Goal: Information Seeking & Learning: Learn about a topic

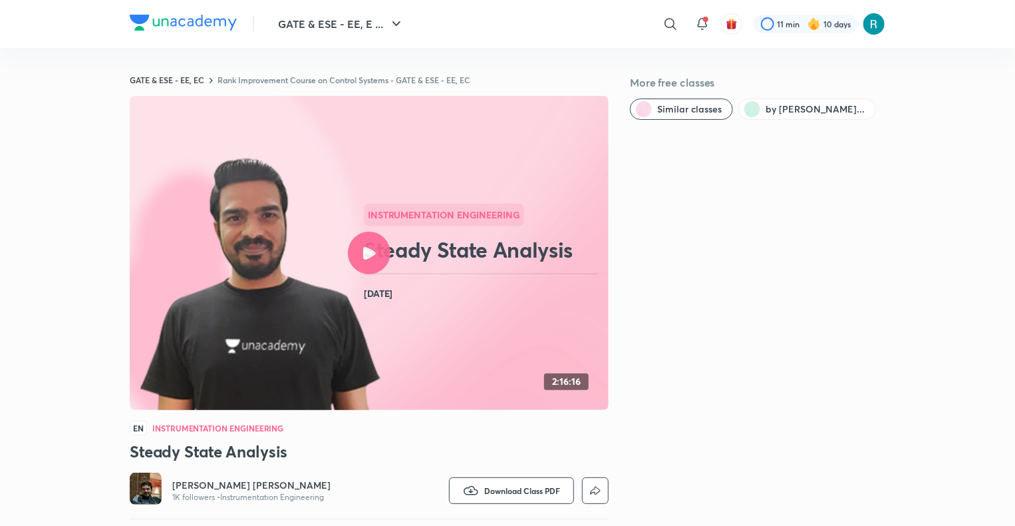
click at [367, 267] on div at bounding box center [369, 253] width 43 height 43
click at [373, 265] on div at bounding box center [369, 253] width 43 height 43
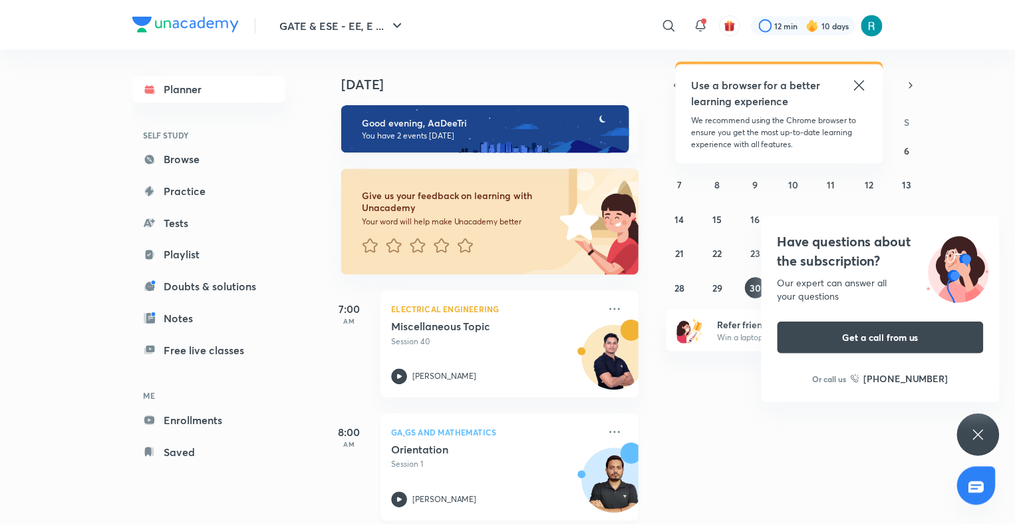
scroll to position [16, 0]
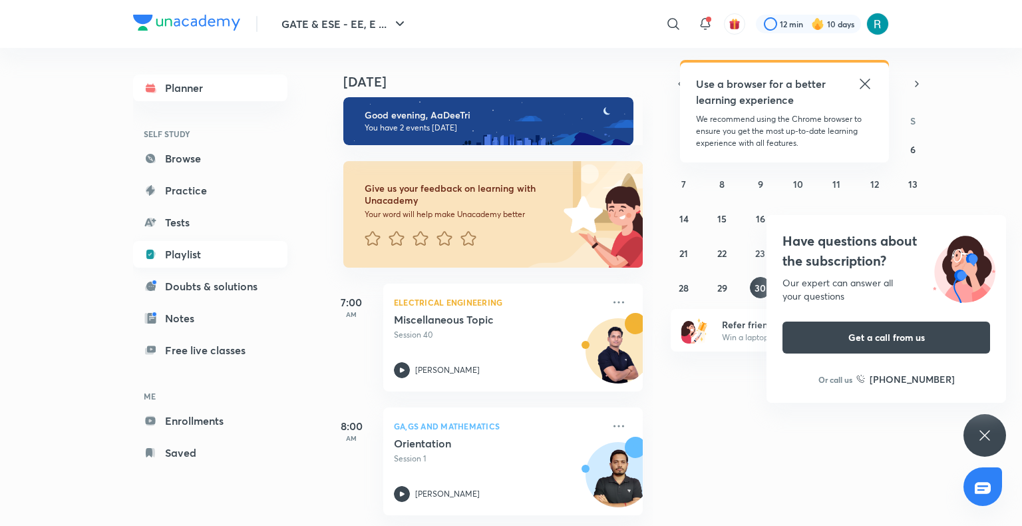
click at [189, 255] on link "Playlist" at bounding box center [210, 254] width 154 height 27
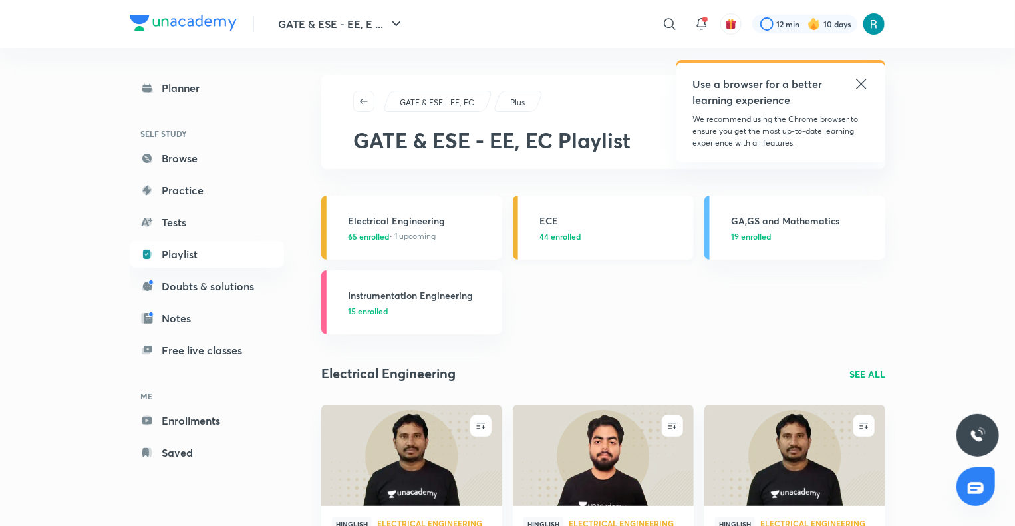
click at [587, 228] on div "ECE 44 enrolled" at bounding box center [613, 228] width 146 height 29
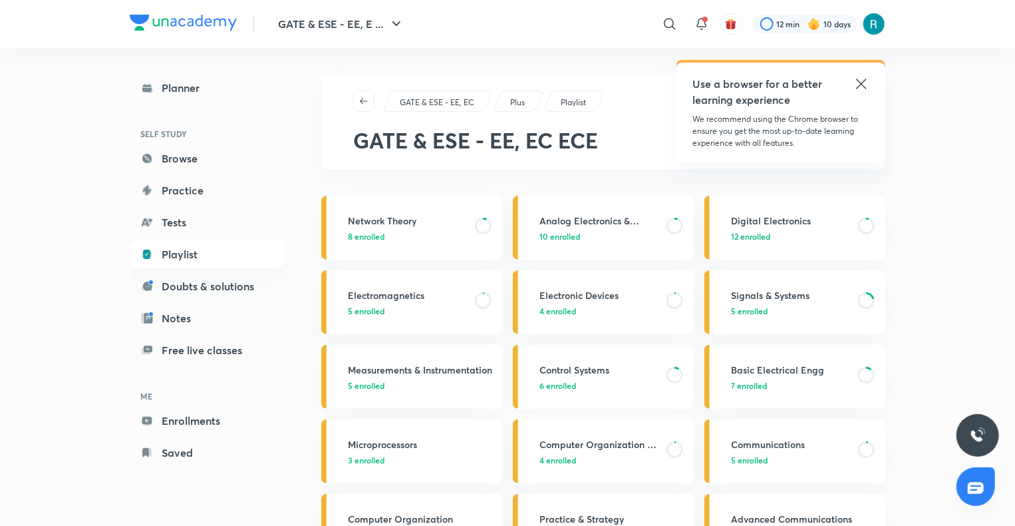
click at [603, 383] on p "6 enrolled" at bounding box center [599, 385] width 119 height 12
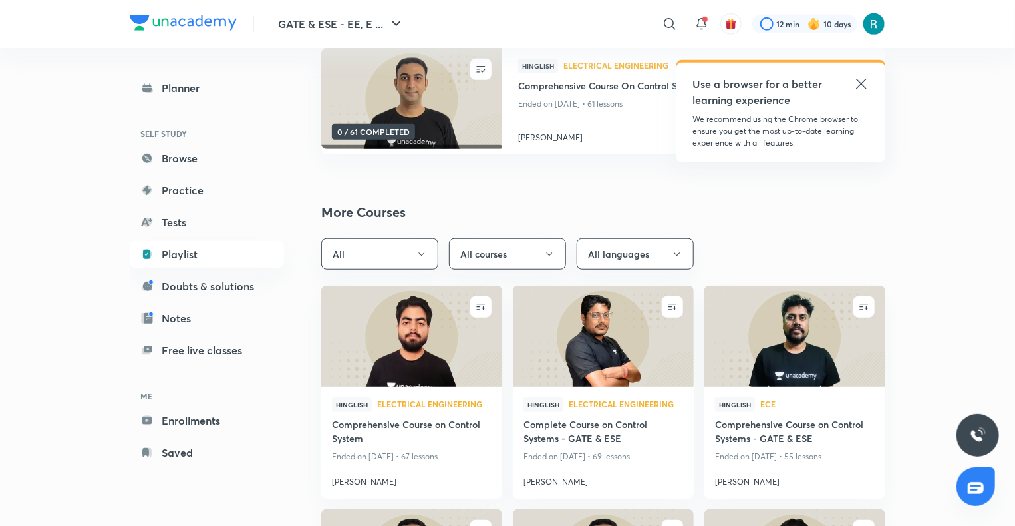
scroll to position [418, 0]
click at [548, 252] on icon "button" at bounding box center [549, 254] width 11 height 11
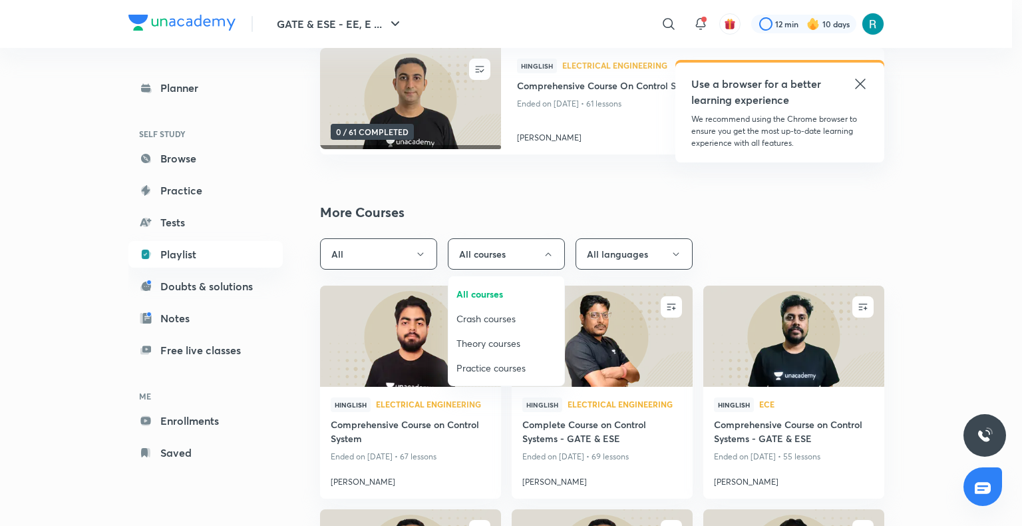
click at [488, 365] on span "Practice courses" at bounding box center [506, 368] width 100 height 14
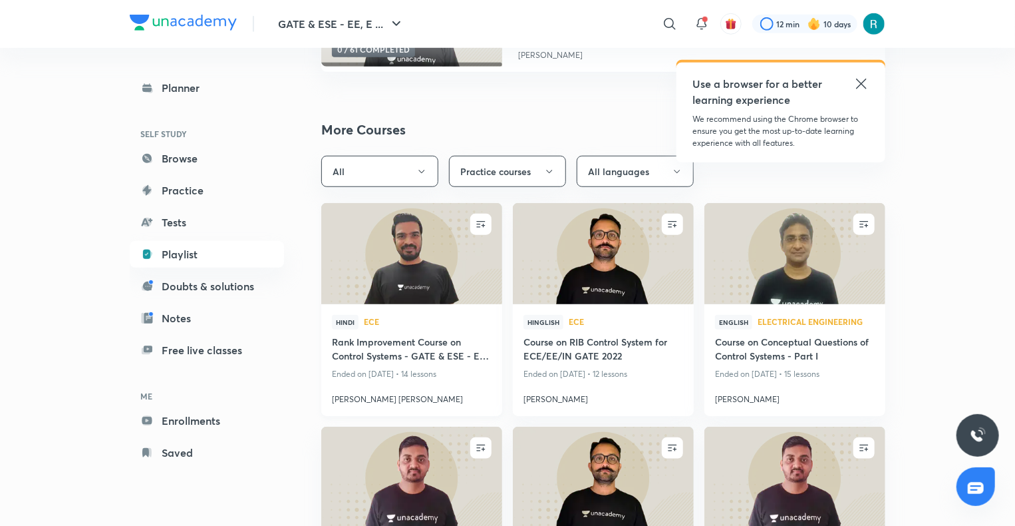
scroll to position [500, 0]
click at [434, 271] on img at bounding box center [411, 253] width 184 height 103
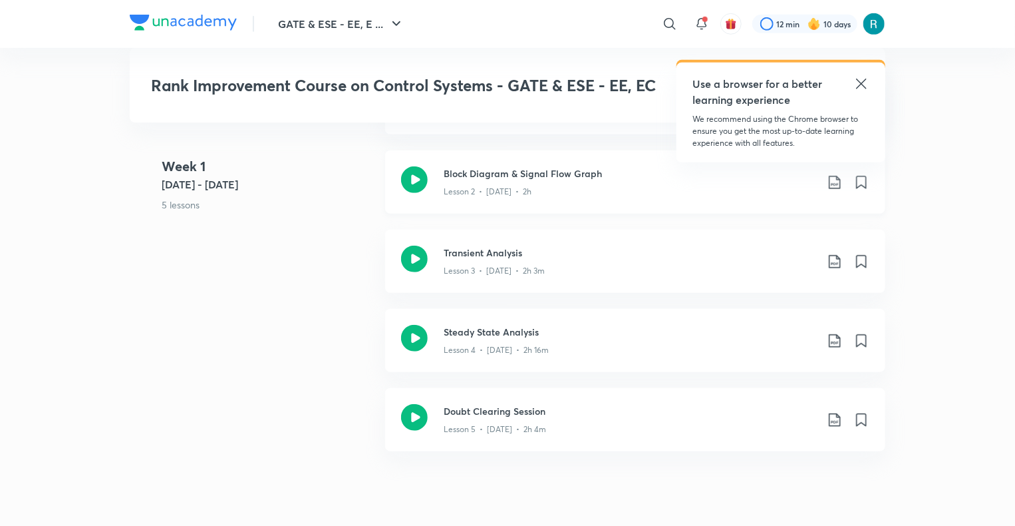
scroll to position [412, 0]
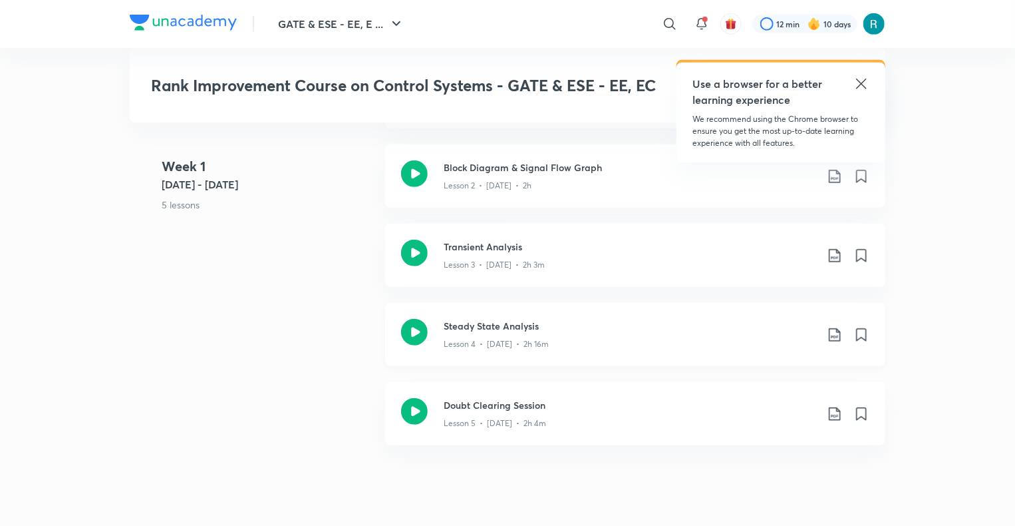
click at [532, 336] on div "Lesson 4 • [DATE] • 2h 16m" at bounding box center [630, 341] width 373 height 17
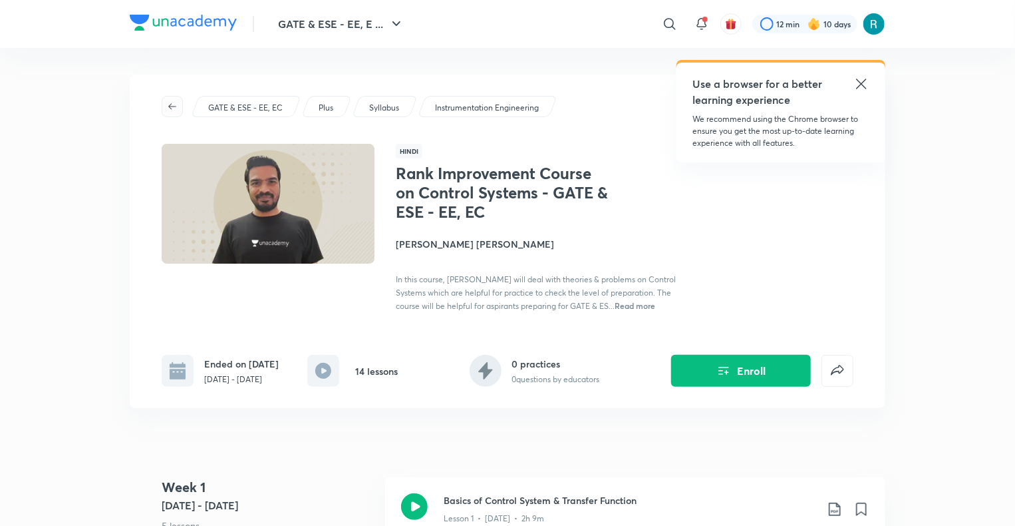
click at [166, 108] on span "button" at bounding box center [172, 106] width 20 height 11
click at [176, 104] on icon "button" at bounding box center [172, 106] width 11 height 11
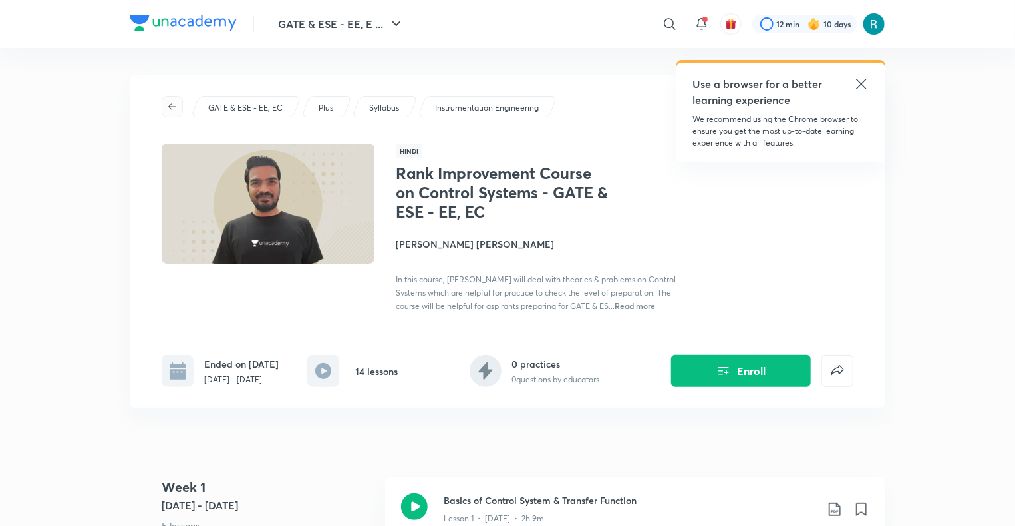
click at [173, 109] on icon "button" at bounding box center [172, 106] width 11 height 11
click at [173, 103] on icon "button" at bounding box center [172, 106] width 11 height 11
click at [249, 102] on p "GATE & ESE - EE, EC" at bounding box center [245, 108] width 75 height 12
click at [265, 105] on p "GATE & ESE - EE, EC" at bounding box center [245, 108] width 75 height 12
click at [172, 99] on button "button" at bounding box center [172, 106] width 21 height 21
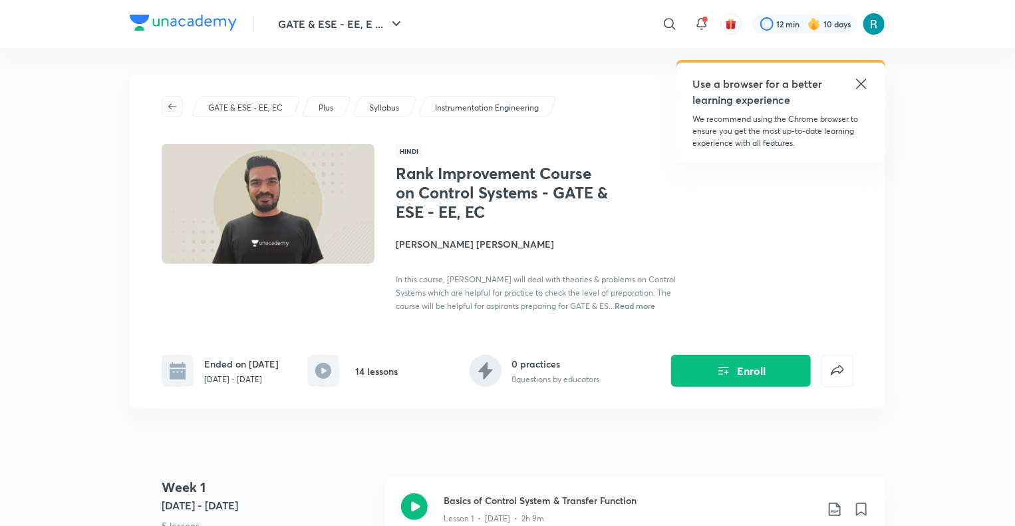
click at [172, 99] on button "button" at bounding box center [172, 106] width 21 height 21
click at [864, 79] on icon at bounding box center [862, 84] width 16 height 16
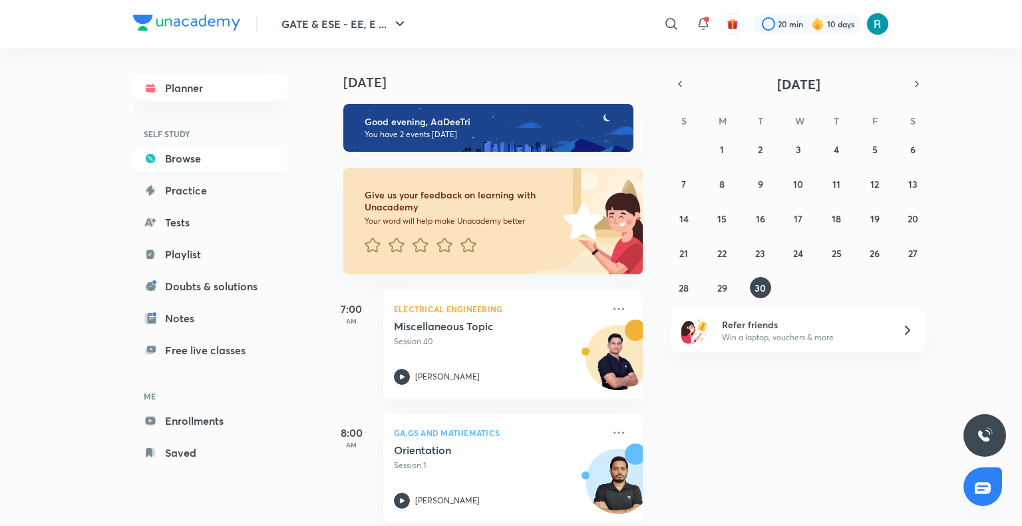
click at [184, 166] on link "Browse" at bounding box center [210, 158] width 154 height 27
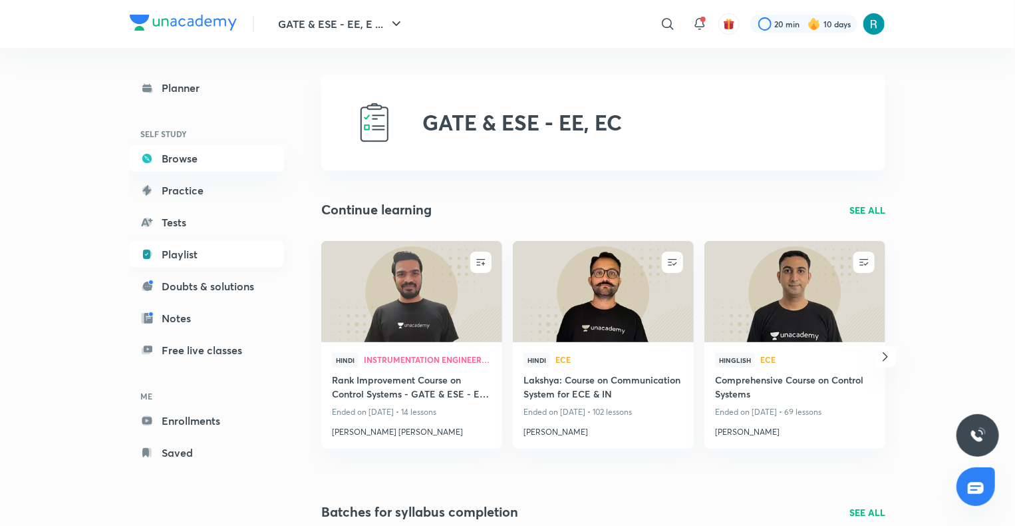
click at [186, 262] on link "Playlist" at bounding box center [207, 254] width 154 height 27
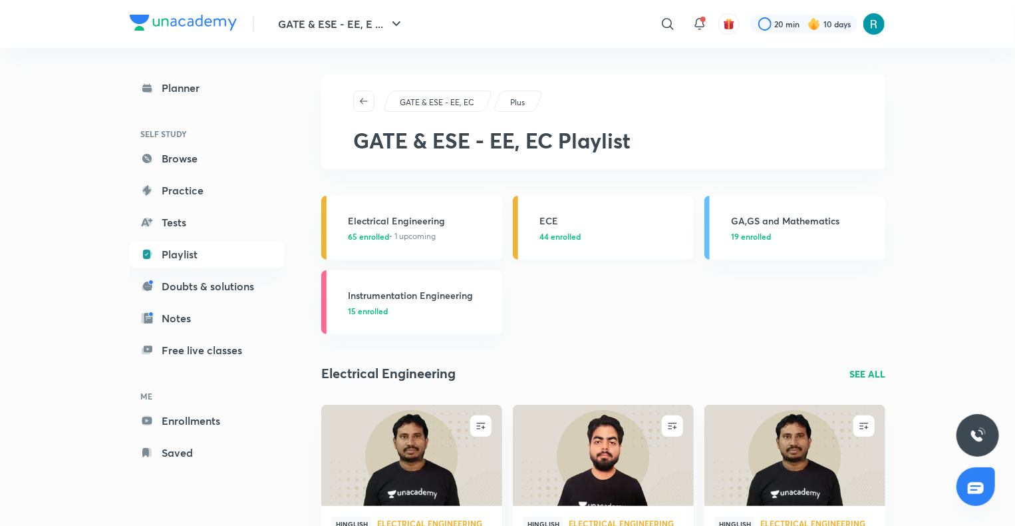
click at [578, 234] on span "44 enrolled" at bounding box center [560, 236] width 41 height 12
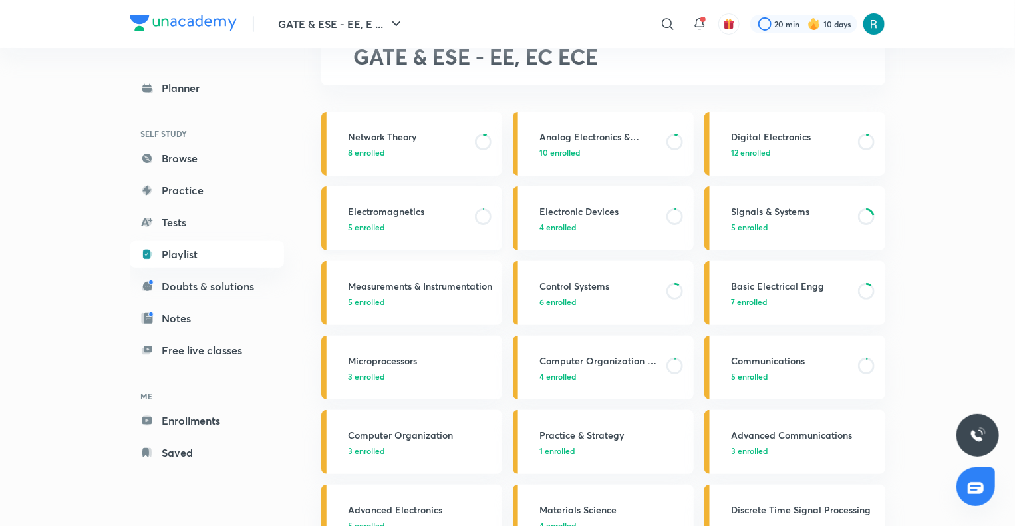
scroll to position [85, 0]
click at [599, 300] on p "6 enrolled" at bounding box center [599, 300] width 119 height 12
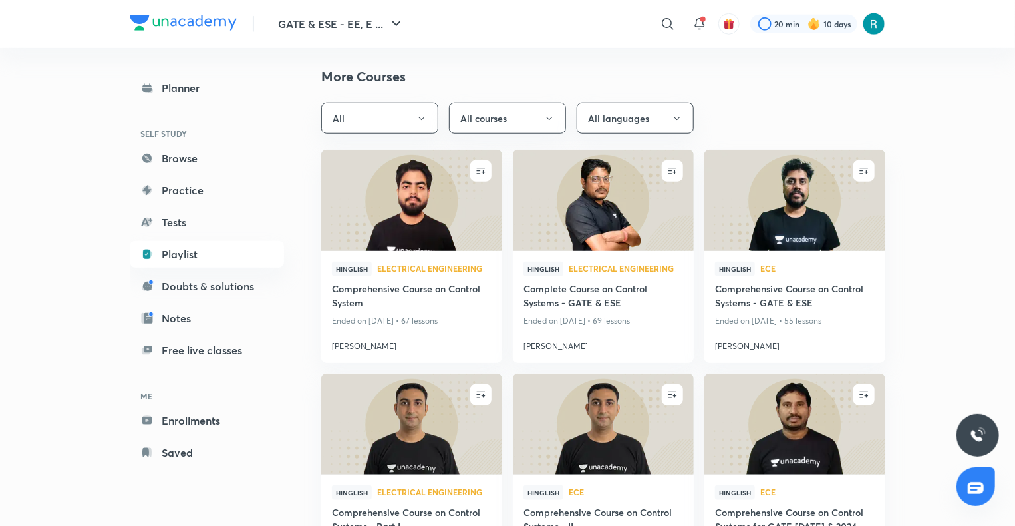
scroll to position [555, 0]
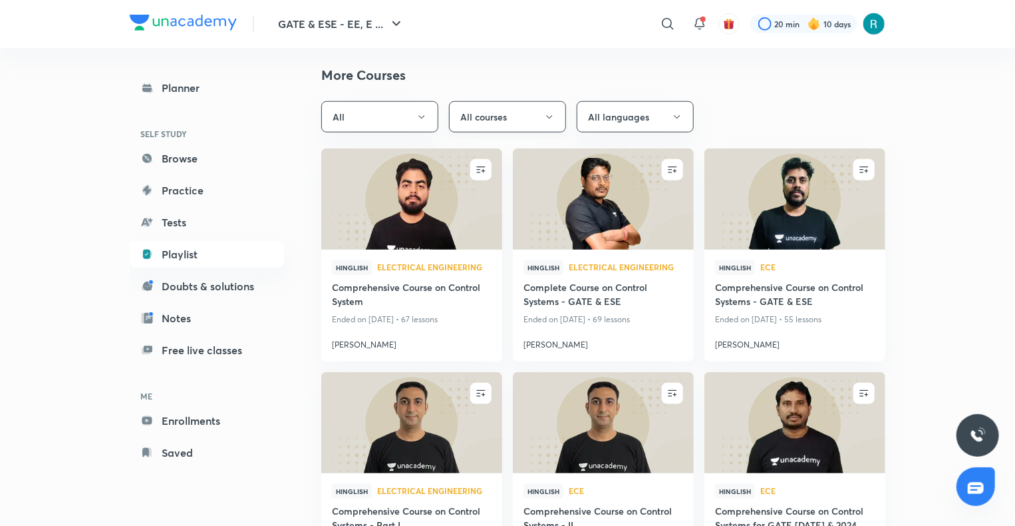
click at [556, 112] on button "All courses" at bounding box center [507, 116] width 117 height 31
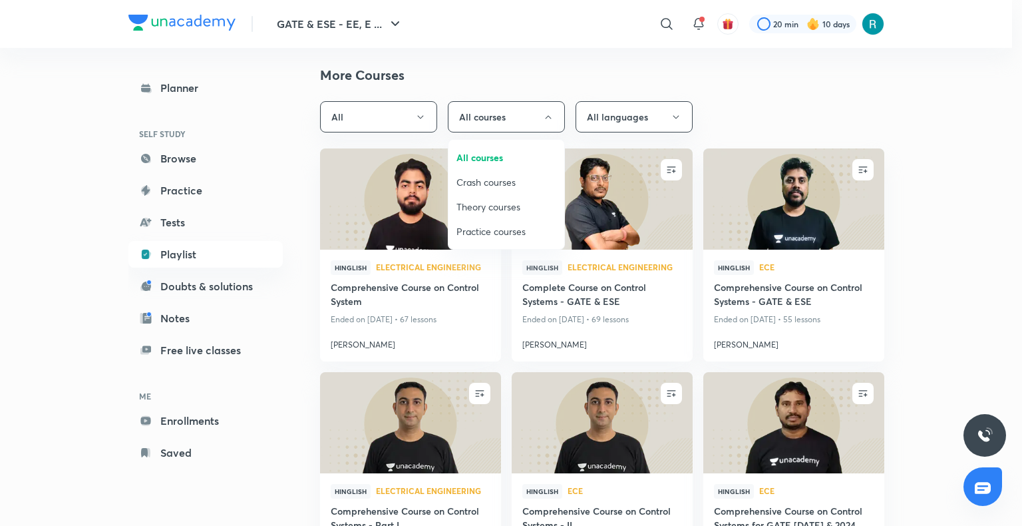
click at [486, 228] on span "Practice courses" at bounding box center [506, 231] width 100 height 14
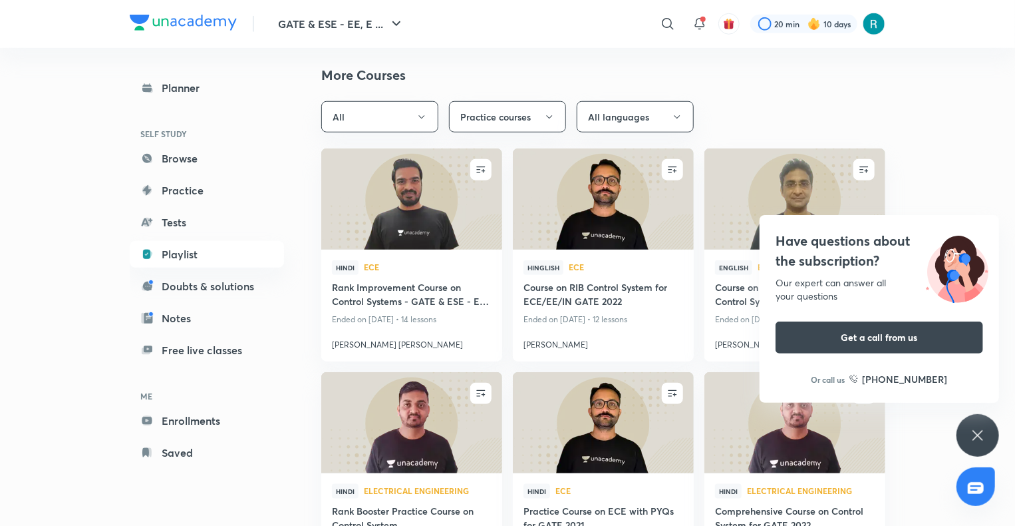
click at [981, 438] on icon at bounding box center [978, 435] width 10 height 10
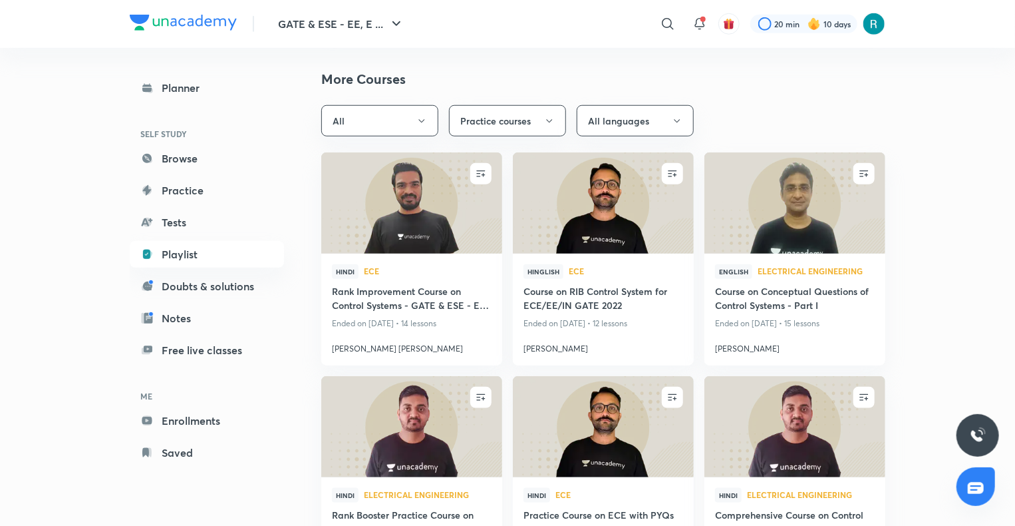
scroll to position [542, 0]
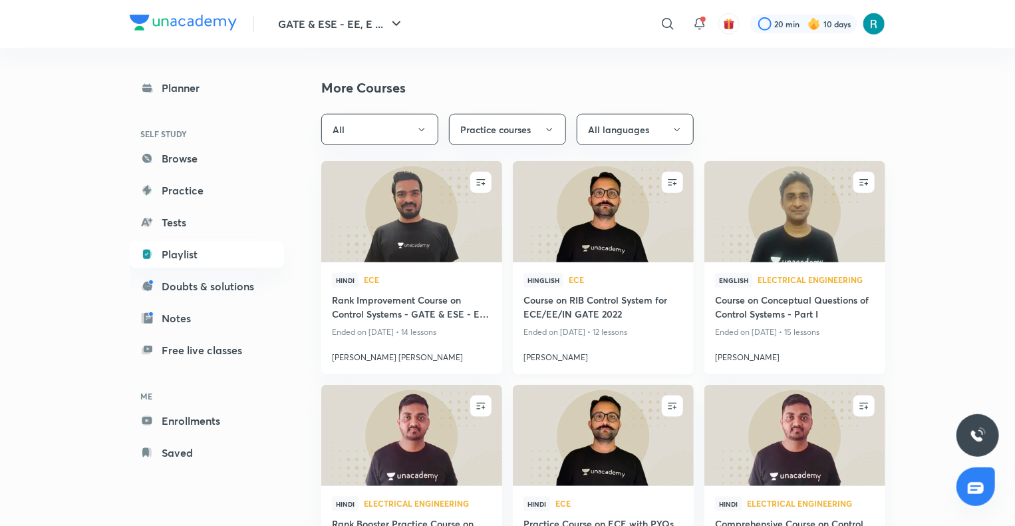
click at [597, 206] on img at bounding box center [603, 211] width 184 height 103
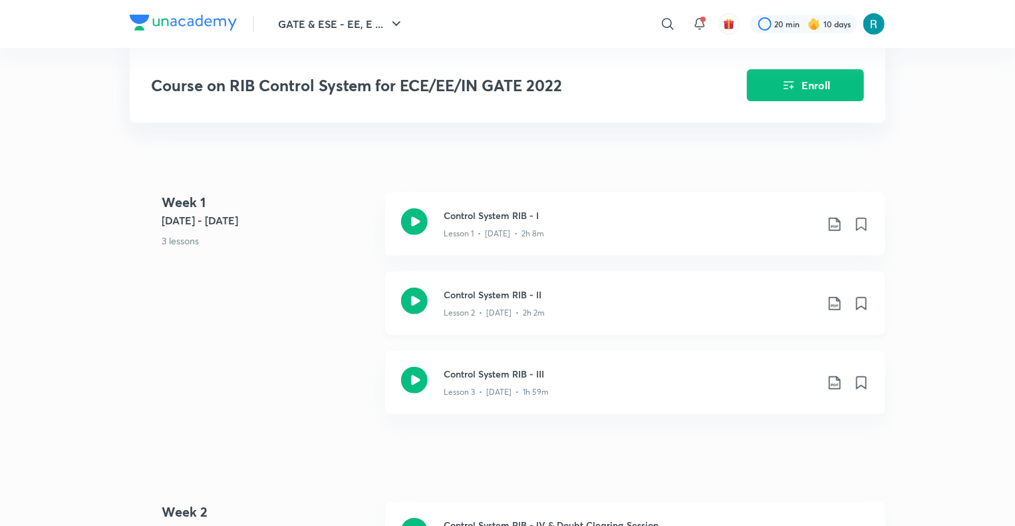
scroll to position [287, 0]
click at [595, 365] on h3 "Control System RIB - III" at bounding box center [630, 372] width 373 height 14
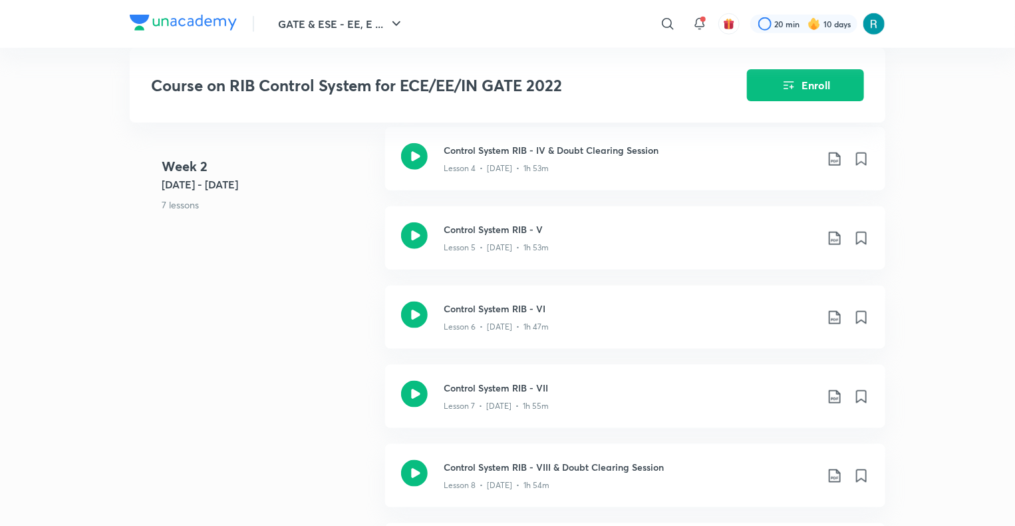
scroll to position [660, 0]
